Goal: Task Accomplishment & Management: Use online tool/utility

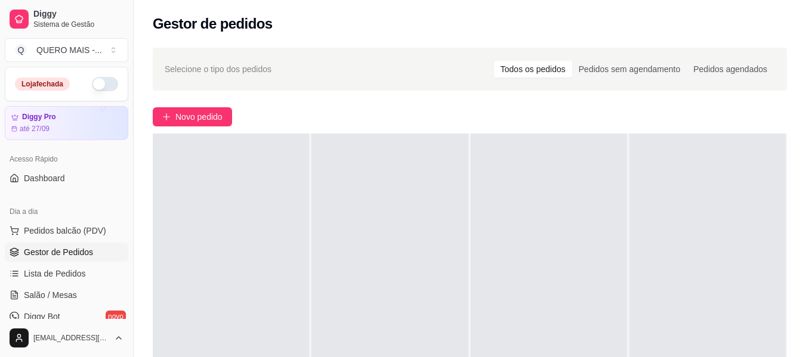
click at [102, 83] on button "button" at bounding box center [105, 84] width 26 height 14
click at [62, 296] on span "Salão / Mesas" at bounding box center [50, 295] width 53 height 12
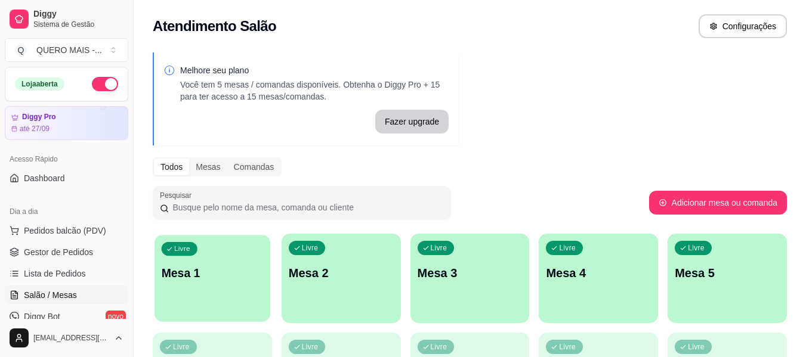
click at [241, 275] on p "Mesa 1" at bounding box center [213, 273] width 102 height 16
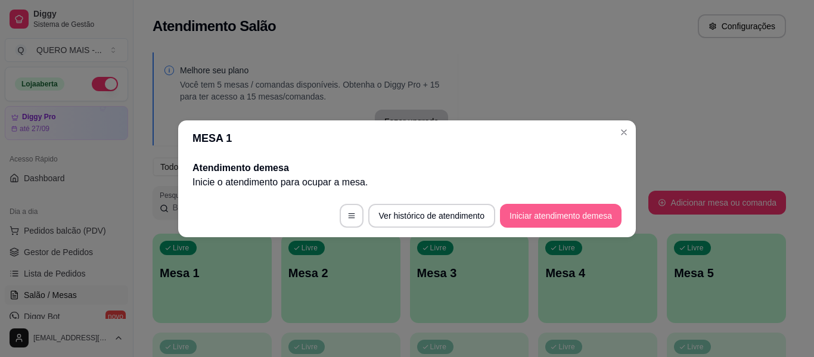
click at [543, 222] on button "Iniciar atendimento de mesa" at bounding box center [561, 216] width 122 height 24
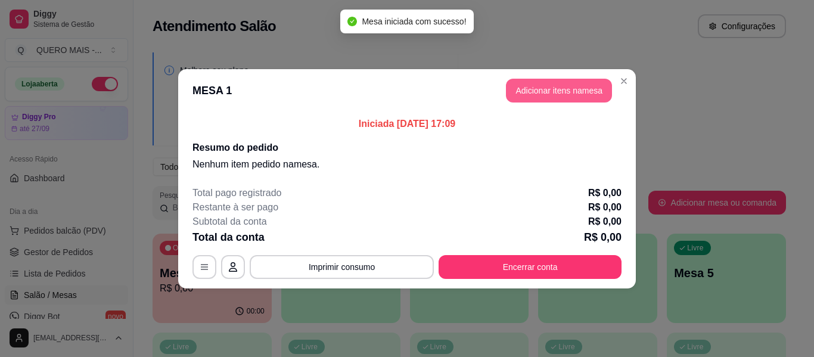
click at [550, 89] on button "Adicionar itens na mesa" at bounding box center [559, 91] width 106 height 24
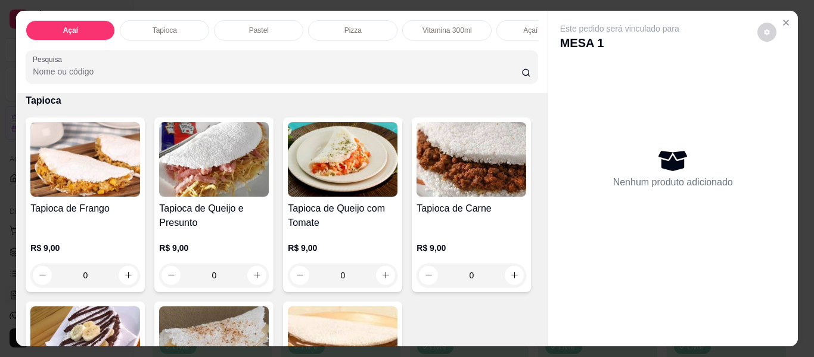
scroll to position [417, 0]
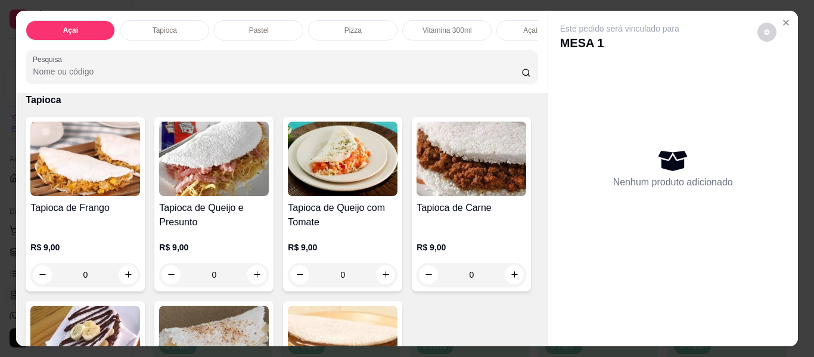
click at [288, 79] on div "0" at bounding box center [343, 67] width 110 height 24
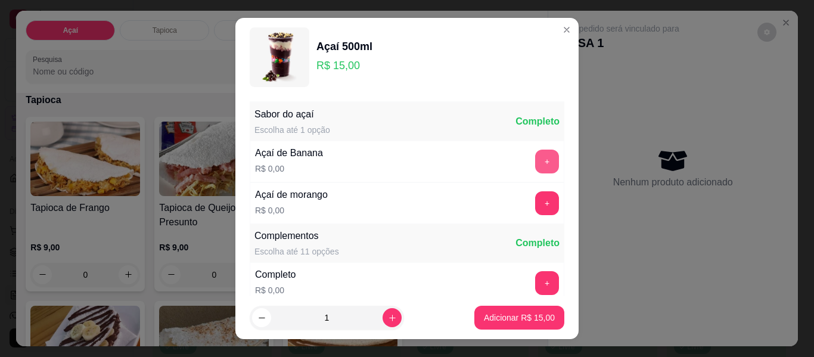
click at [535, 160] on button "+" at bounding box center [547, 162] width 24 height 24
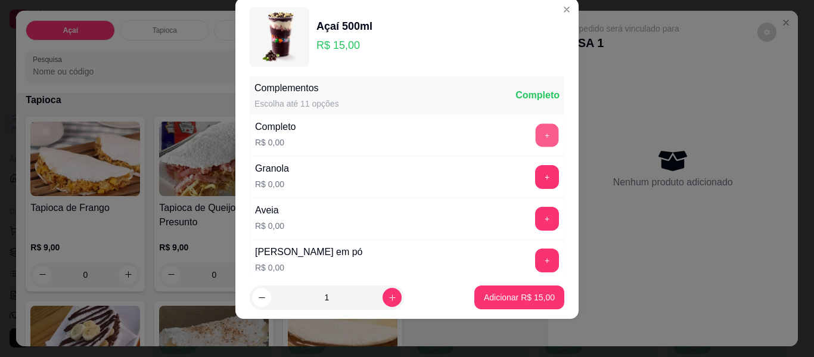
click at [536, 135] on button "+" at bounding box center [547, 135] width 23 height 23
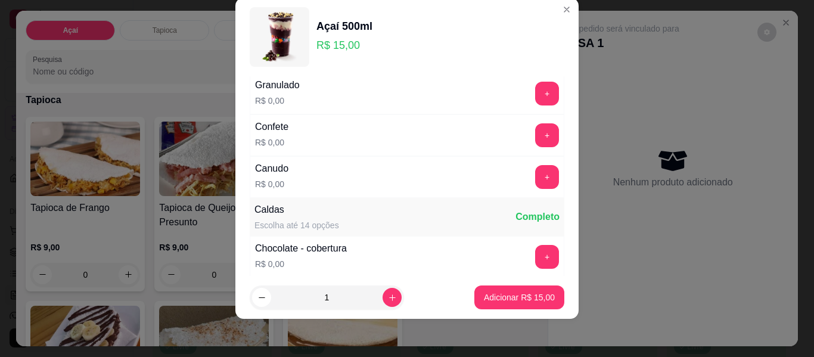
scroll to position [605, 0]
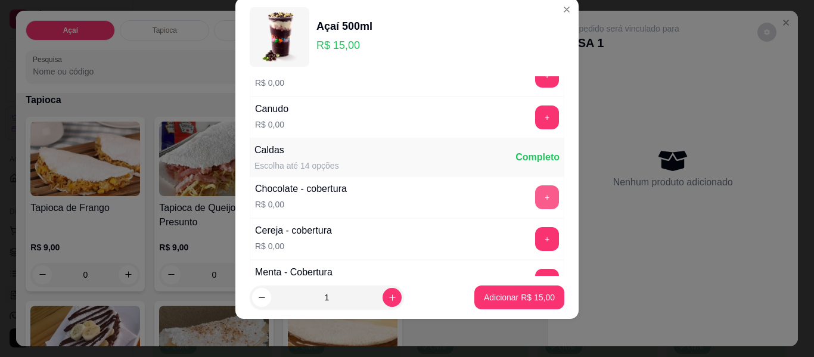
click at [535, 202] on button "+" at bounding box center [547, 197] width 24 height 24
click at [388, 299] on icon "increase-product-quantity" at bounding box center [392, 297] width 9 height 9
type input "2"
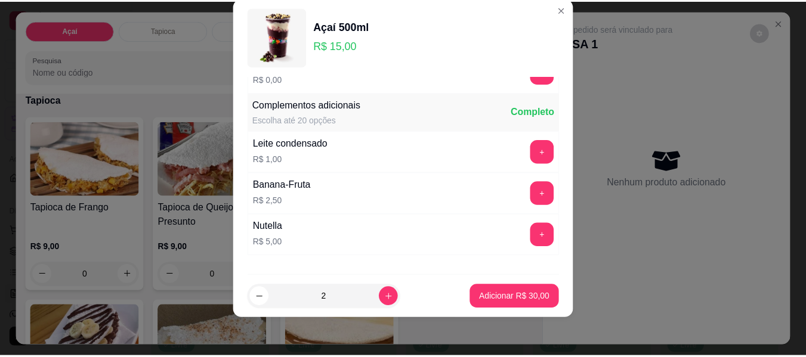
scroll to position [1092, 0]
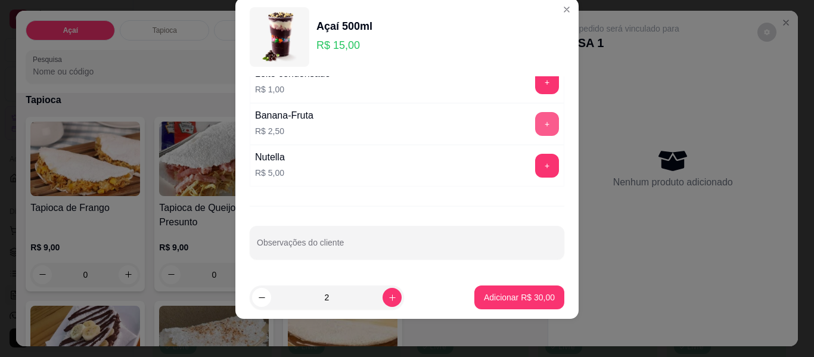
click at [535, 123] on button "+" at bounding box center [547, 124] width 24 height 24
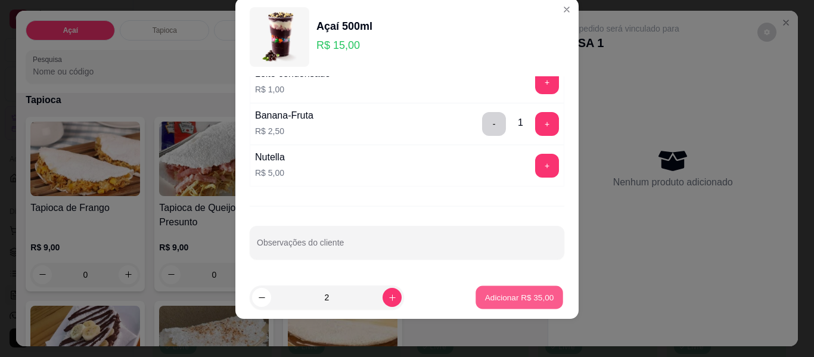
click at [504, 298] on p "Adicionar R$ 35,00" at bounding box center [519, 297] width 69 height 11
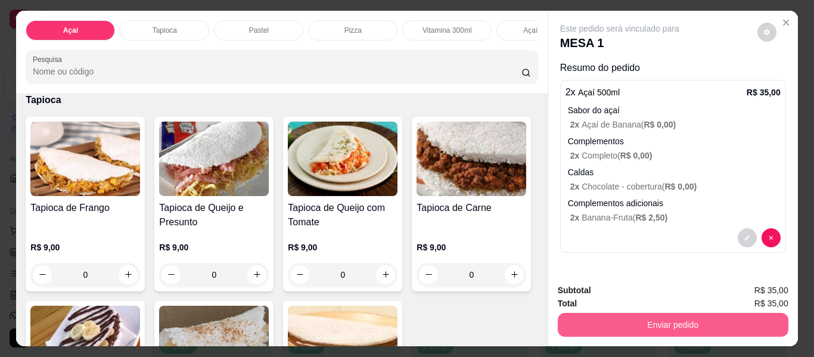
click at [655, 320] on button "Enviar pedido" at bounding box center [673, 325] width 231 height 24
click at [612, 293] on button "Não registrar e enviar pedido" at bounding box center [634, 291] width 124 height 23
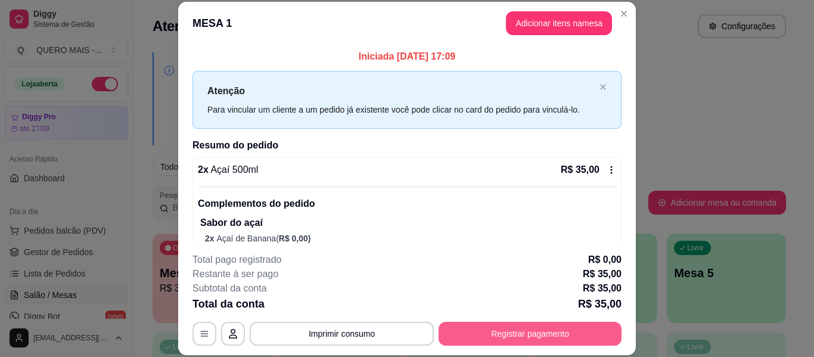
click at [451, 332] on button "Registrar pagamento" at bounding box center [530, 334] width 183 height 24
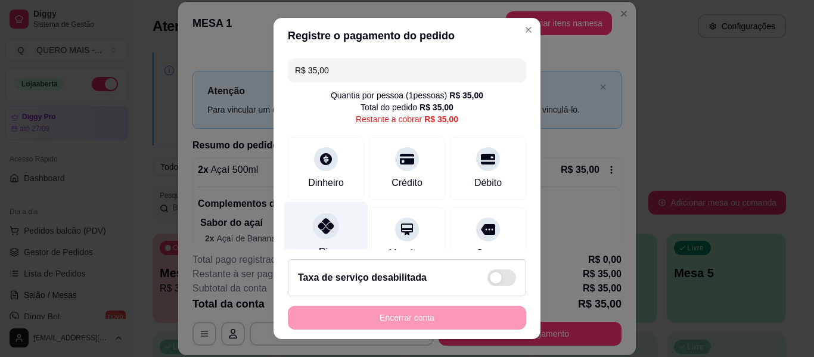
click at [313, 231] on div at bounding box center [326, 226] width 26 height 26
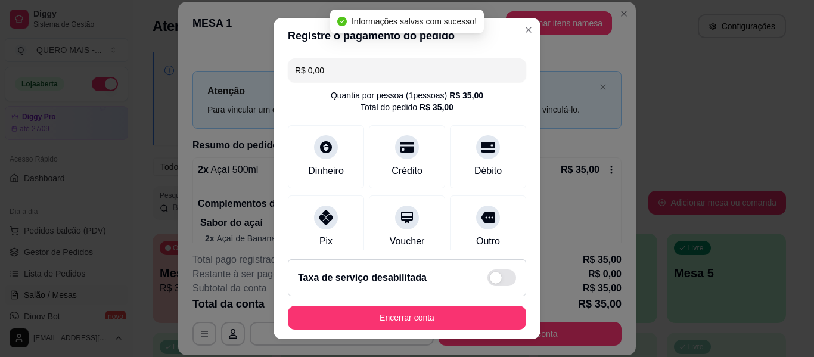
type input "R$ 0,00"
